Goal: Task Accomplishment & Management: Use online tool/utility

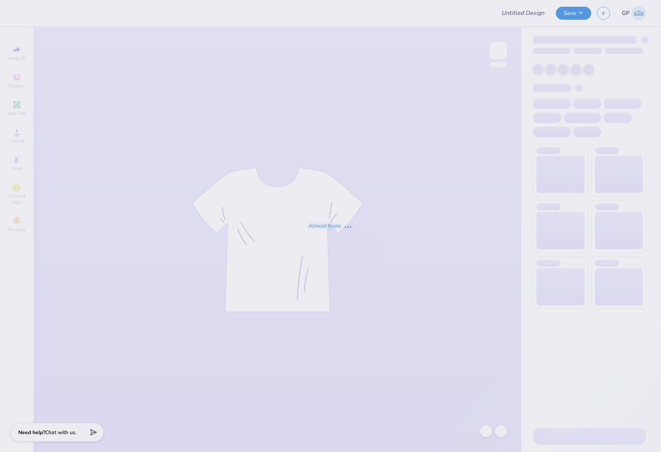
type input "[US_STATE][GEOGRAPHIC_DATA] : [PERSON_NAME]"
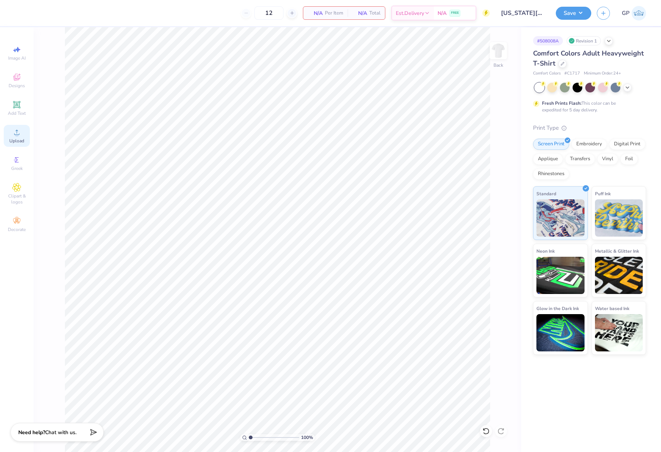
click at [11, 134] on div "Upload" at bounding box center [17, 136] width 26 height 22
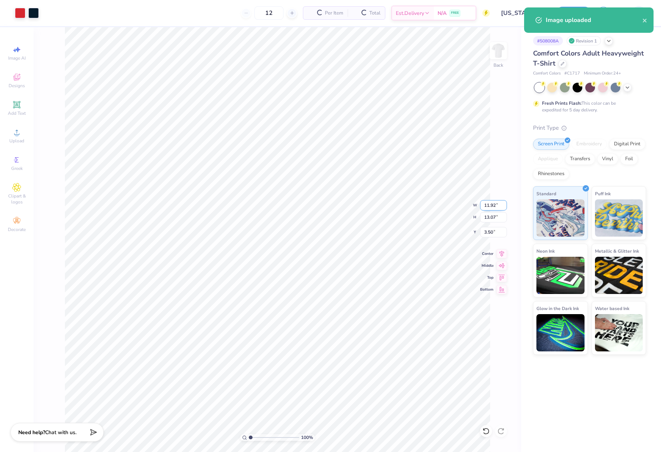
click at [490, 207] on input "11.92" at bounding box center [493, 205] width 27 height 10
type input "10.00"
type input "10.97"
click at [494, 231] on input "4.55" at bounding box center [493, 232] width 27 height 10
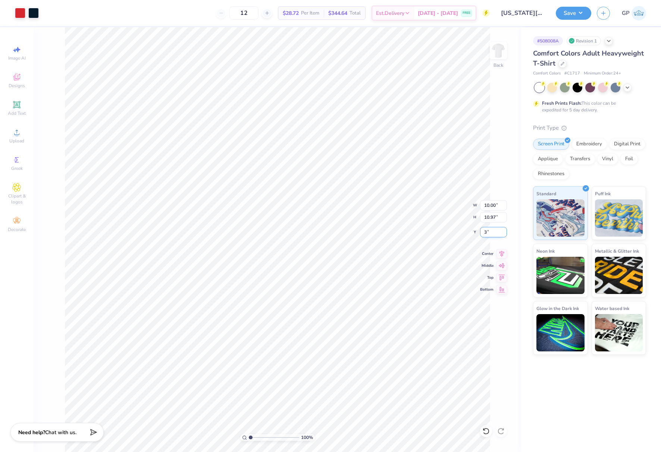
type input "3.00"
type input "7.95"
type input "5.22"
click at [283, 290] on li "Group" at bounding box center [288, 293] width 59 height 15
type input "3.00"
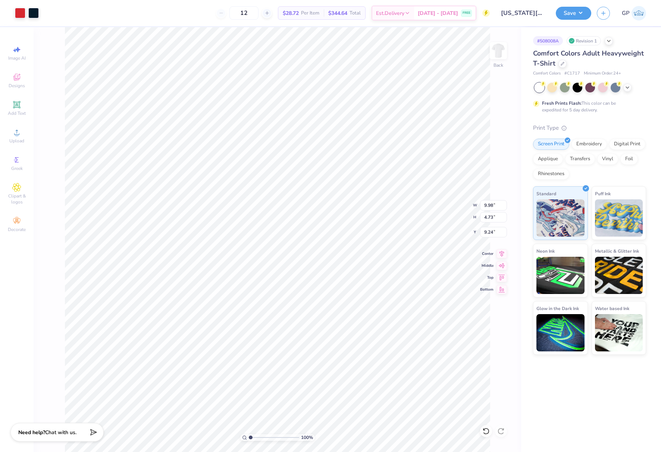
type input "7.99"
click at [570, 12] on button "Save" at bounding box center [573, 12] width 35 height 13
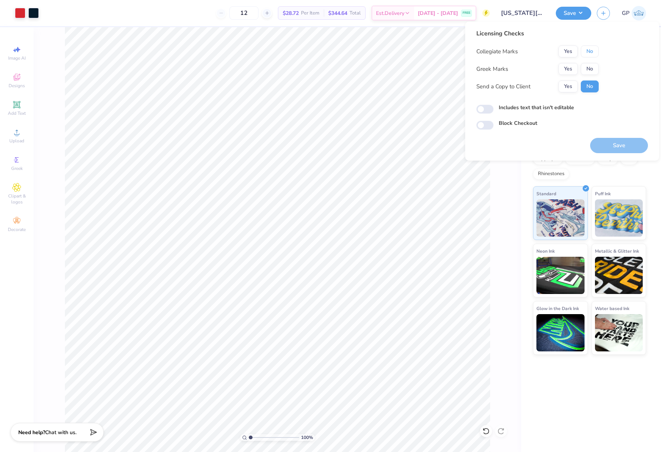
drag, startPoint x: 590, startPoint y: 50, endPoint x: 590, endPoint y: 57, distance: 7.5
click at [590, 50] on button "No" at bounding box center [590, 51] width 18 height 12
click at [589, 67] on button "No" at bounding box center [590, 69] width 18 height 12
click at [478, 113] on div "Includes text that isn't editable" at bounding box center [562, 109] width 172 height 10
click at [481, 111] on input "Includes text that isn't editable" at bounding box center [484, 109] width 17 height 9
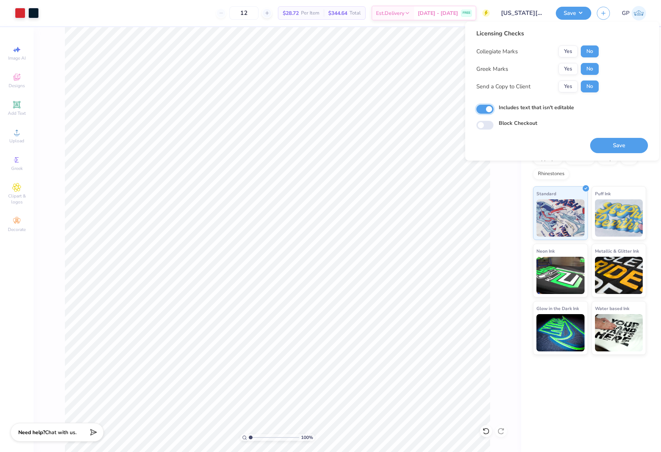
checkbox input "true"
drag, startPoint x: 598, startPoint y: 147, endPoint x: 610, endPoint y: 147, distance: 12.3
click at [598, 147] on button "Save" at bounding box center [619, 145] width 58 height 15
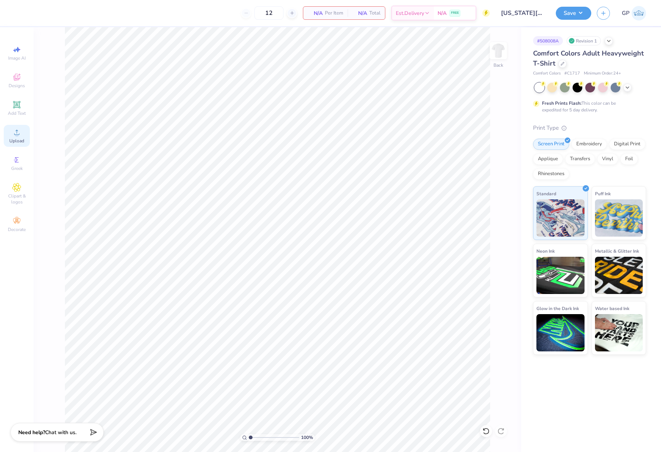
click at [13, 132] on icon at bounding box center [16, 132] width 9 height 9
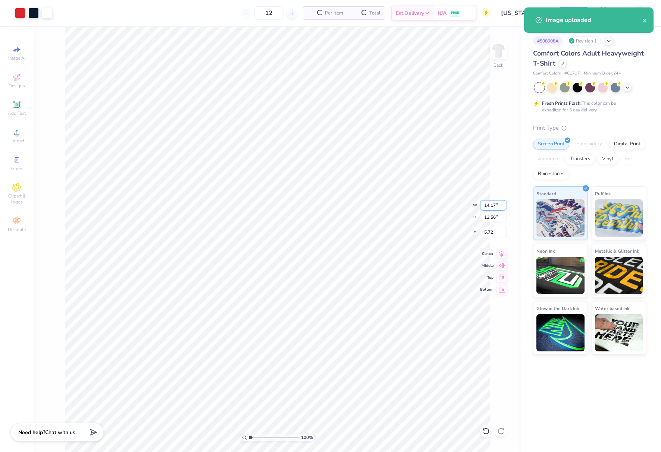
click at [493, 208] on input "14.17" at bounding box center [493, 205] width 27 height 10
type input "10.00"
type input "9.56"
click at [490, 236] on input "7.72" at bounding box center [493, 232] width 27 height 10
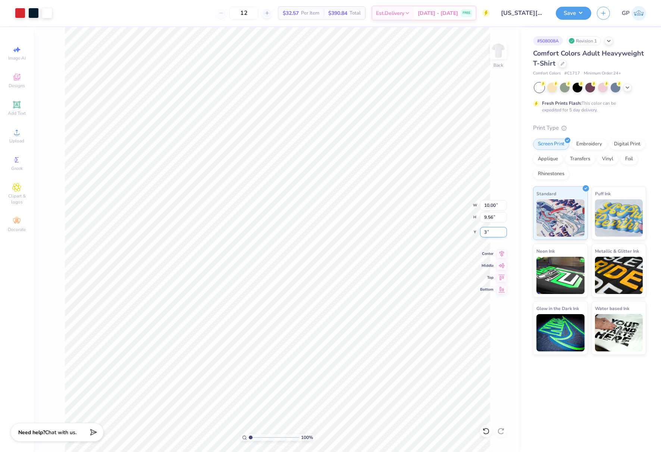
type input "3.00"
click at [564, 14] on button "Save" at bounding box center [573, 12] width 35 height 13
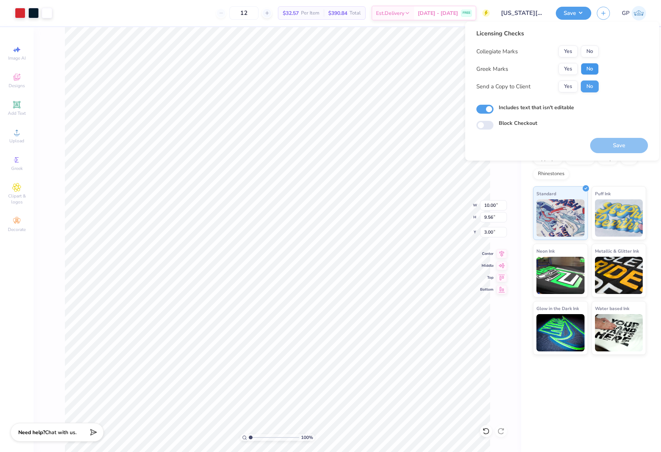
click at [585, 66] on button "No" at bounding box center [590, 69] width 18 height 12
click at [589, 51] on button "No" at bounding box center [590, 51] width 18 height 12
click at [612, 145] on button "Save" at bounding box center [619, 145] width 58 height 15
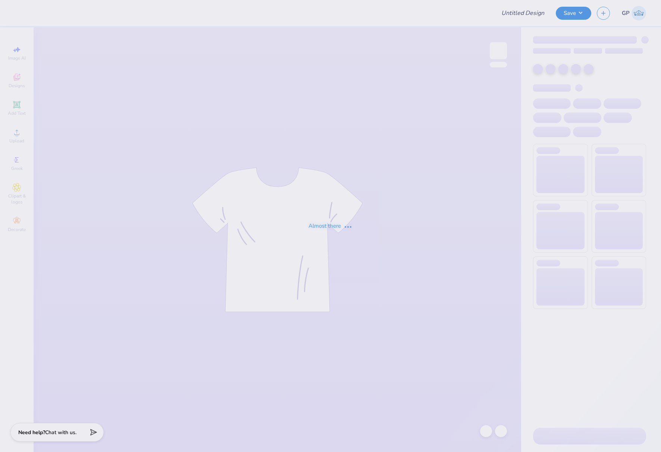
type input "KUWM"
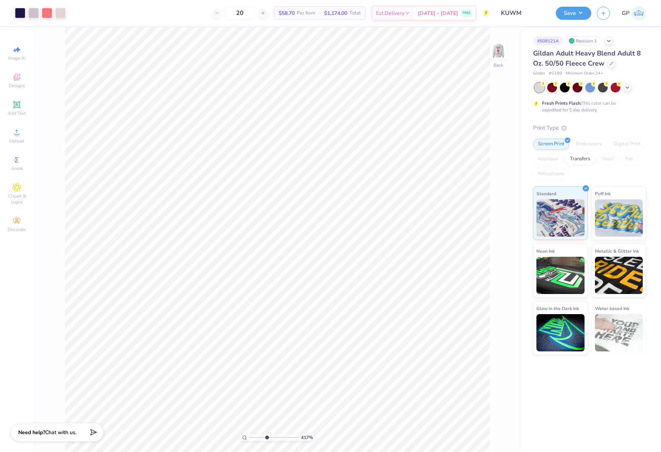
click at [266, 437] on input "range" at bounding box center [274, 437] width 50 height 7
drag, startPoint x: 267, startPoint y: 438, endPoint x: 243, endPoint y: 434, distance: 23.8
click at [249, 435] on input "range" at bounding box center [274, 437] width 50 height 7
click at [501, 53] on img at bounding box center [498, 51] width 30 height 30
type input "1"
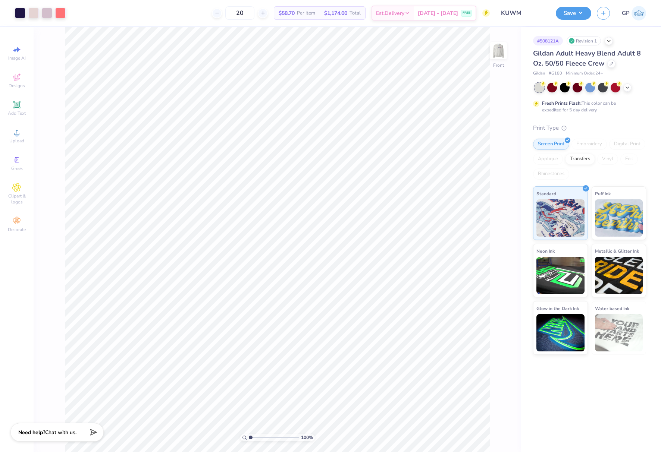
drag, startPoint x: 251, startPoint y: 438, endPoint x: 247, endPoint y: 434, distance: 5.5
click at [249, 435] on input "range" at bounding box center [274, 437] width 50 height 7
type input "5.21"
type input "4.94"
type input "11.70"
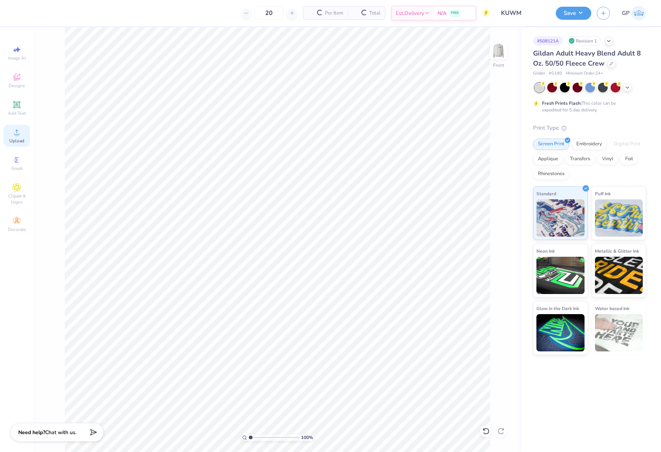
click at [19, 135] on icon at bounding box center [16, 132] width 9 height 9
click at [22, 133] on div "Upload" at bounding box center [17, 136] width 26 height 22
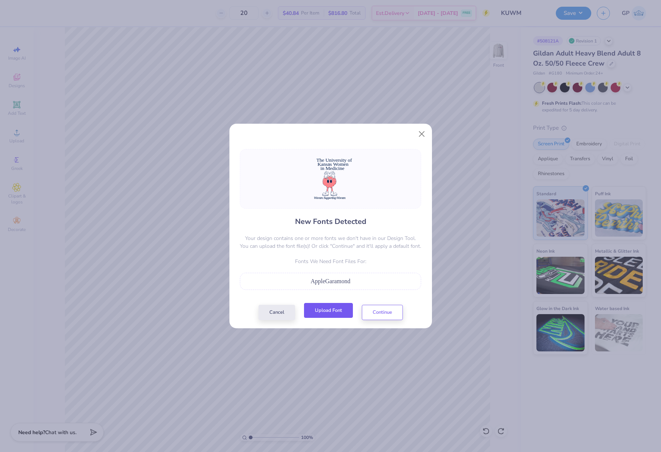
click at [324, 308] on button "Upload Font" at bounding box center [328, 310] width 49 height 15
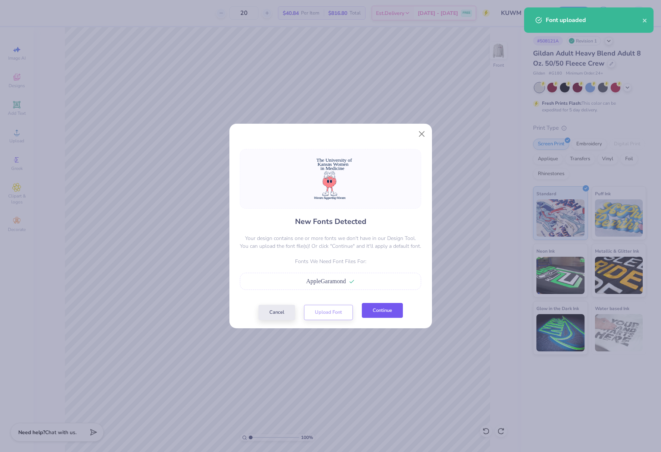
click at [373, 314] on button "Continue" at bounding box center [382, 310] width 41 height 15
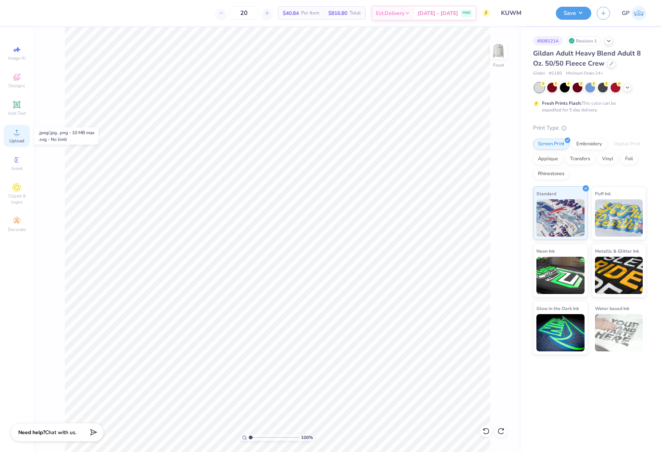
click at [21, 139] on span "Upload" at bounding box center [16, 141] width 15 height 6
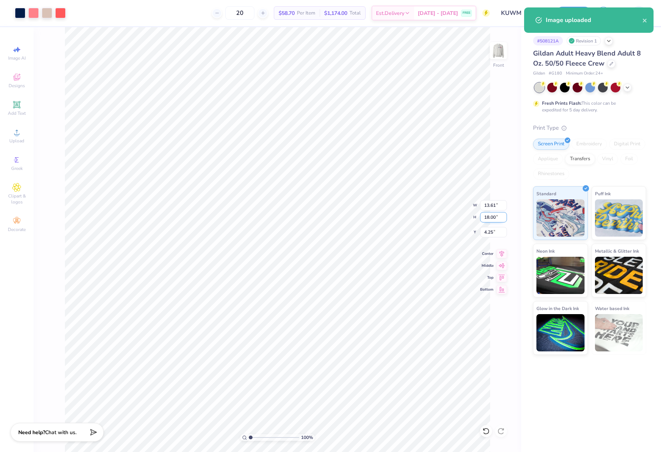
click at [496, 217] on input "18.00" at bounding box center [493, 217] width 27 height 10
type input "15"
type input "11.35"
type input "15.00"
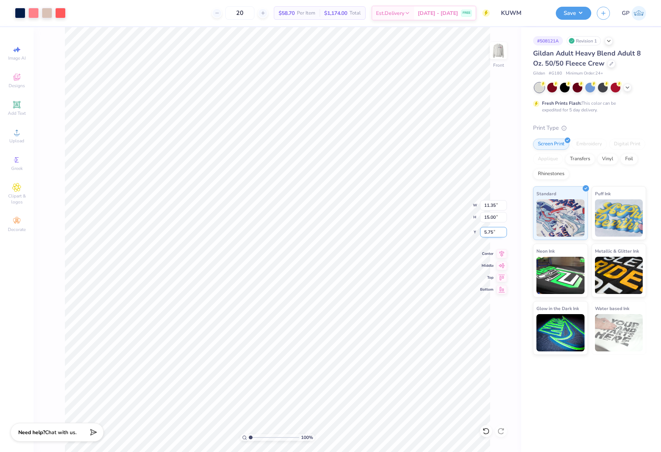
click at [491, 231] on input "5.75" at bounding box center [493, 232] width 27 height 10
type input "3.00"
click at [497, 57] on img at bounding box center [498, 51] width 30 height 30
click at [20, 135] on icon at bounding box center [16, 132] width 9 height 9
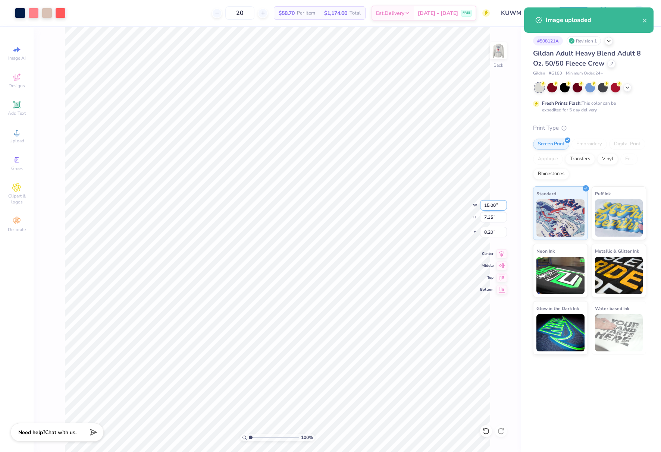
click at [490, 206] on input "15.00" at bounding box center [493, 205] width 27 height 10
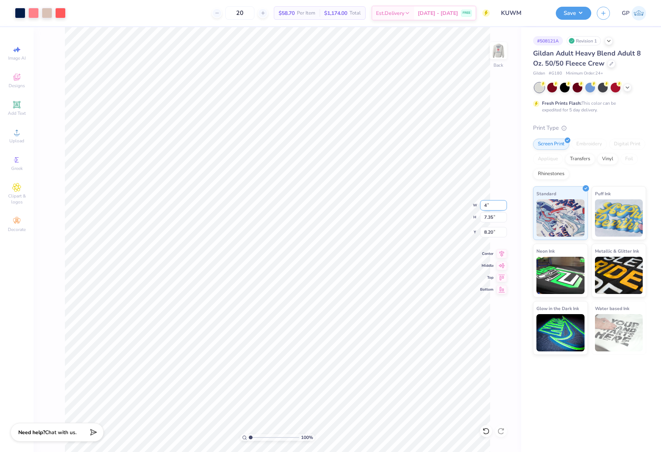
type input "4.00"
type input "1.96"
click at [494, 230] on input "10.89" at bounding box center [493, 232] width 27 height 10
type input "3.00"
click at [46, 16] on div at bounding box center [47, 12] width 10 height 10
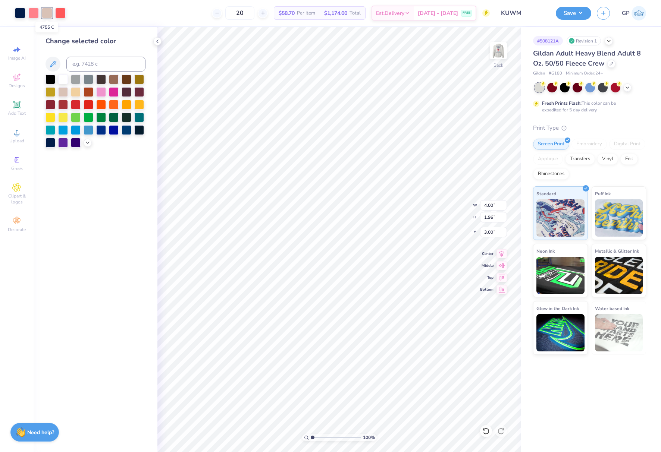
click at [46, 16] on div at bounding box center [47, 13] width 10 height 10
click at [85, 144] on icon at bounding box center [88, 142] width 6 height 6
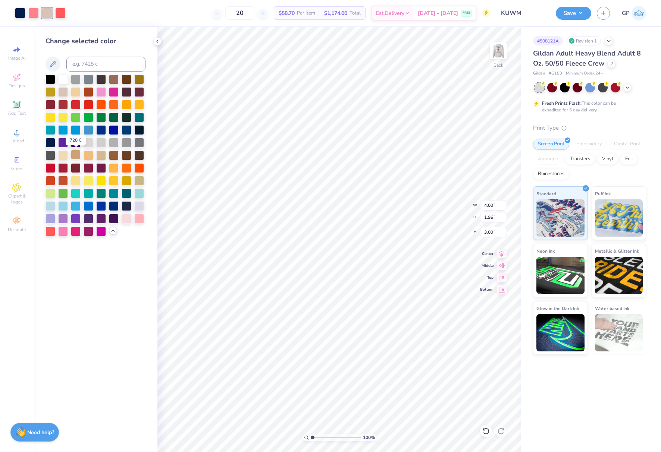
click at [77, 155] on div at bounding box center [76, 155] width 10 height 10
drag, startPoint x: 317, startPoint y: 436, endPoint x: 325, endPoint y: 435, distance: 8.7
click at [325, 435] on input "range" at bounding box center [336, 437] width 50 height 7
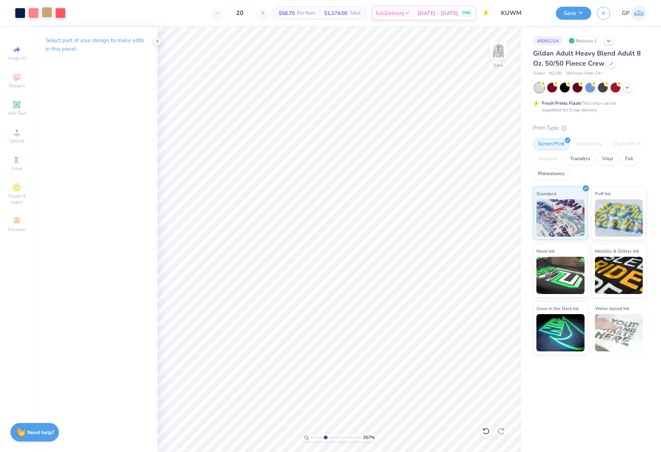
click at [42, 13] on div at bounding box center [47, 12] width 10 height 10
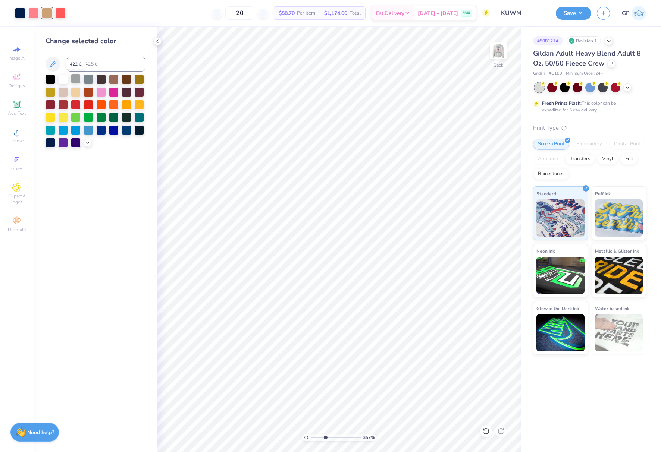
click at [79, 79] on div at bounding box center [76, 79] width 10 height 10
click at [89, 78] on div at bounding box center [89, 79] width 10 height 10
click at [498, 53] on img at bounding box center [498, 51] width 30 height 30
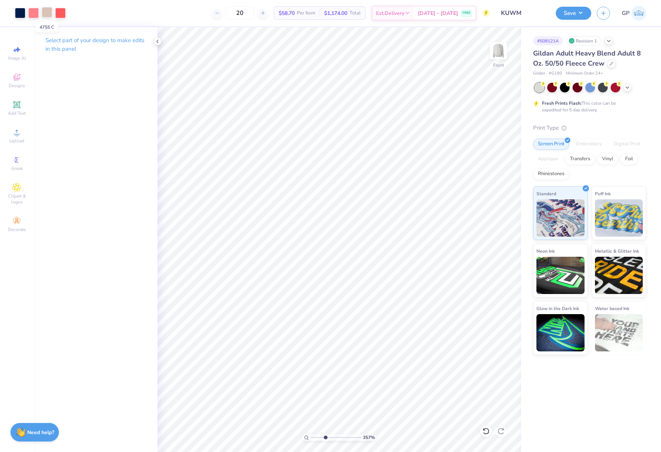
click at [50, 15] on div at bounding box center [47, 12] width 10 height 10
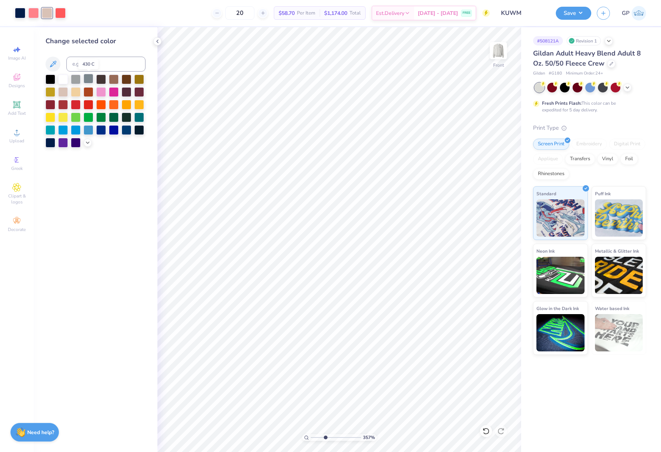
click at [87, 80] on div at bounding box center [89, 79] width 10 height 10
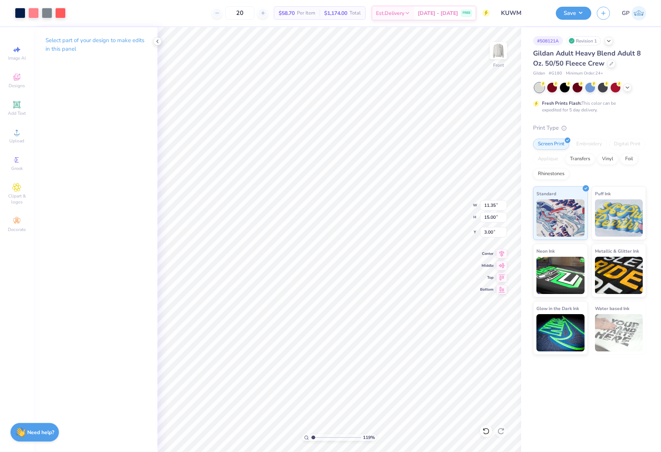
drag, startPoint x: 322, startPoint y: 437, endPoint x: 313, endPoint y: 437, distance: 8.9
type input "1.19"
click at [313, 437] on input "range" at bounding box center [336, 437] width 50 height 7
click at [562, 15] on button "Save" at bounding box center [573, 12] width 35 height 13
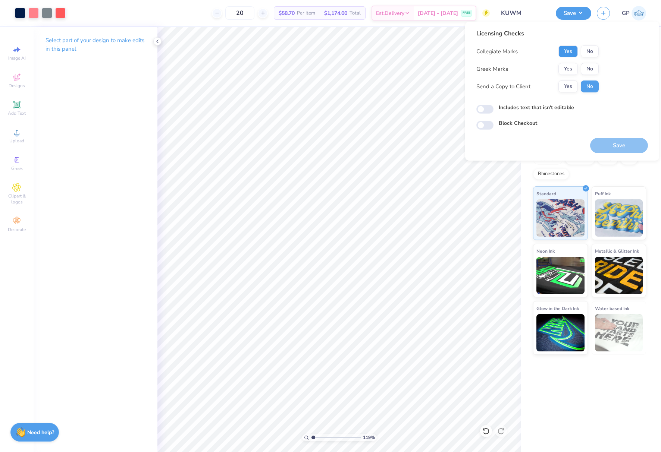
click at [566, 55] on button "Yes" at bounding box center [567, 51] width 19 height 12
click at [588, 69] on button "No" at bounding box center [590, 69] width 18 height 12
click at [489, 107] on input "Includes text that isn't editable" at bounding box center [484, 109] width 17 height 9
checkbox input "true"
click at [604, 145] on button "Save" at bounding box center [619, 145] width 58 height 15
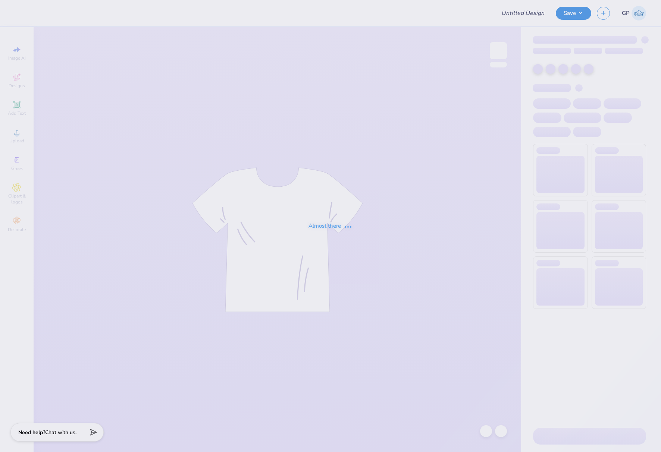
type input "POP hat #1 no background"
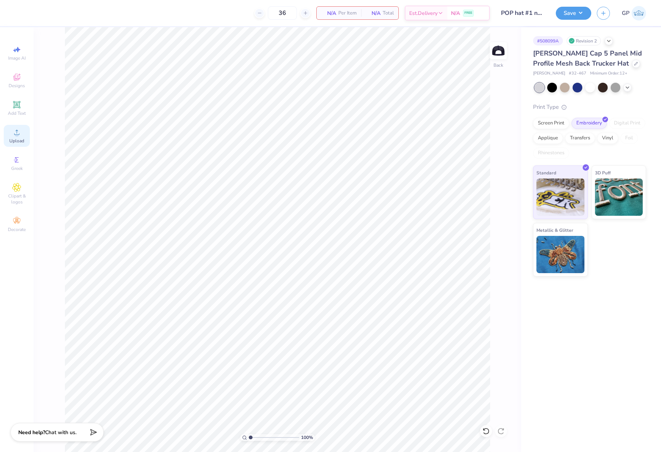
click at [21, 136] on icon at bounding box center [16, 132] width 9 height 9
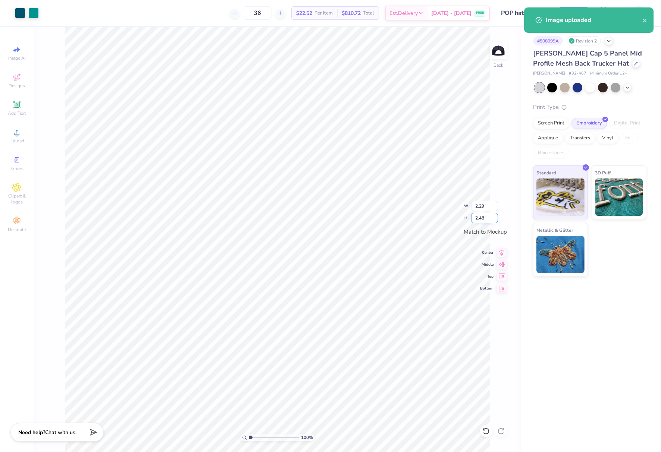
drag, startPoint x: 480, startPoint y: 216, endPoint x: 486, endPoint y: 218, distance: 6.4
click at [486, 218] on input "2.48" at bounding box center [484, 218] width 27 height 10
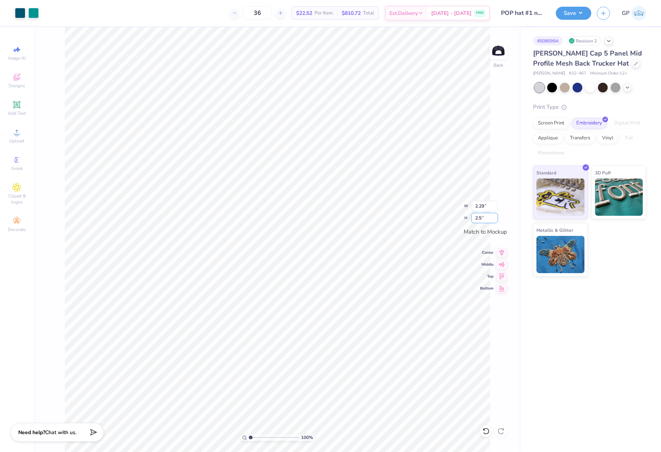
type input "2.5"
click at [483, 218] on input "2.48" at bounding box center [484, 218] width 27 height 10
type input "2.5"
type input "2.31"
type input "2.50"
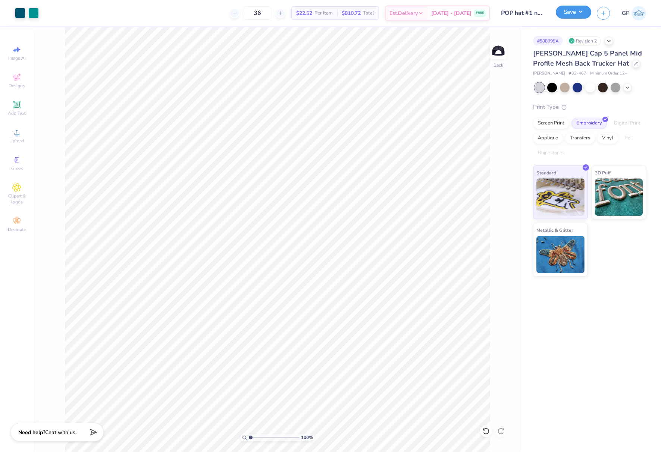
click at [569, 15] on button "Save" at bounding box center [573, 12] width 35 height 13
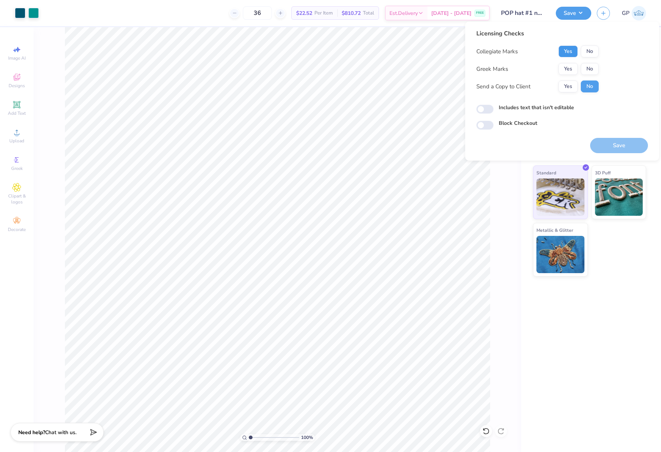
click at [569, 54] on button "Yes" at bounding box center [567, 51] width 19 height 12
click at [588, 68] on button "No" at bounding box center [590, 69] width 18 height 12
click at [487, 107] on input "Includes text that isn't editable" at bounding box center [484, 109] width 17 height 9
checkbox input "true"
click at [616, 147] on button "Save" at bounding box center [619, 145] width 58 height 15
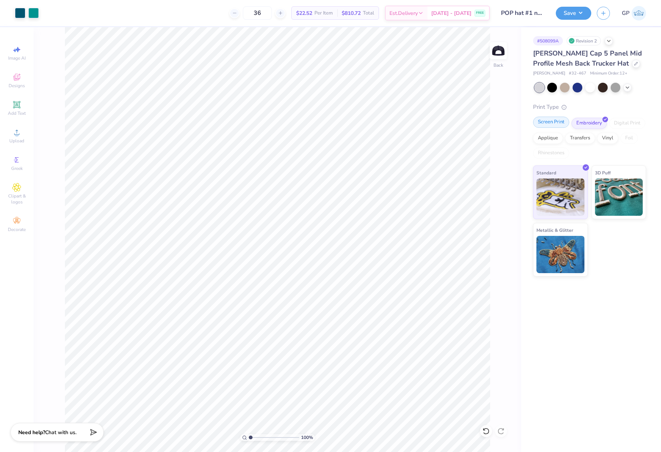
click at [542, 122] on div "Screen Print" at bounding box center [551, 122] width 36 height 11
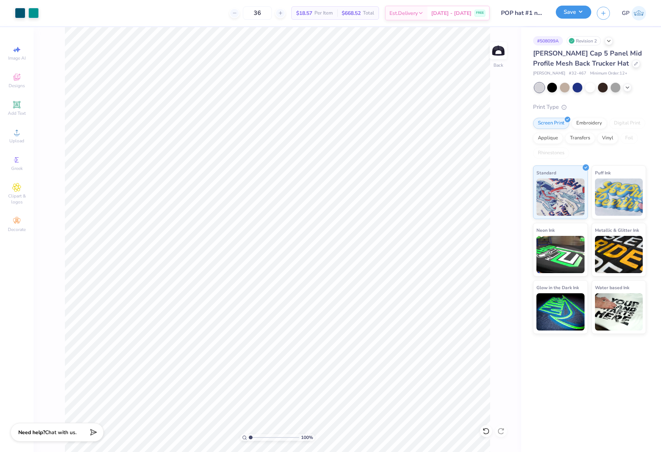
click at [562, 11] on button "Save" at bounding box center [573, 12] width 35 height 13
click at [564, 16] on button "Save" at bounding box center [573, 12] width 35 height 13
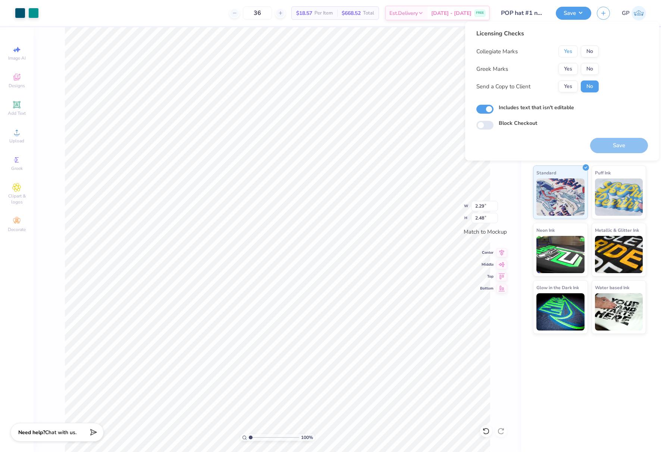
drag, startPoint x: 573, startPoint y: 50, endPoint x: 582, endPoint y: 62, distance: 15.4
click at [572, 51] on button "Yes" at bounding box center [567, 51] width 19 height 12
click at [588, 66] on button "No" at bounding box center [590, 69] width 18 height 12
click at [613, 148] on button "Save" at bounding box center [619, 145] width 58 height 15
